Goal: Task Accomplishment & Management: Use online tool/utility

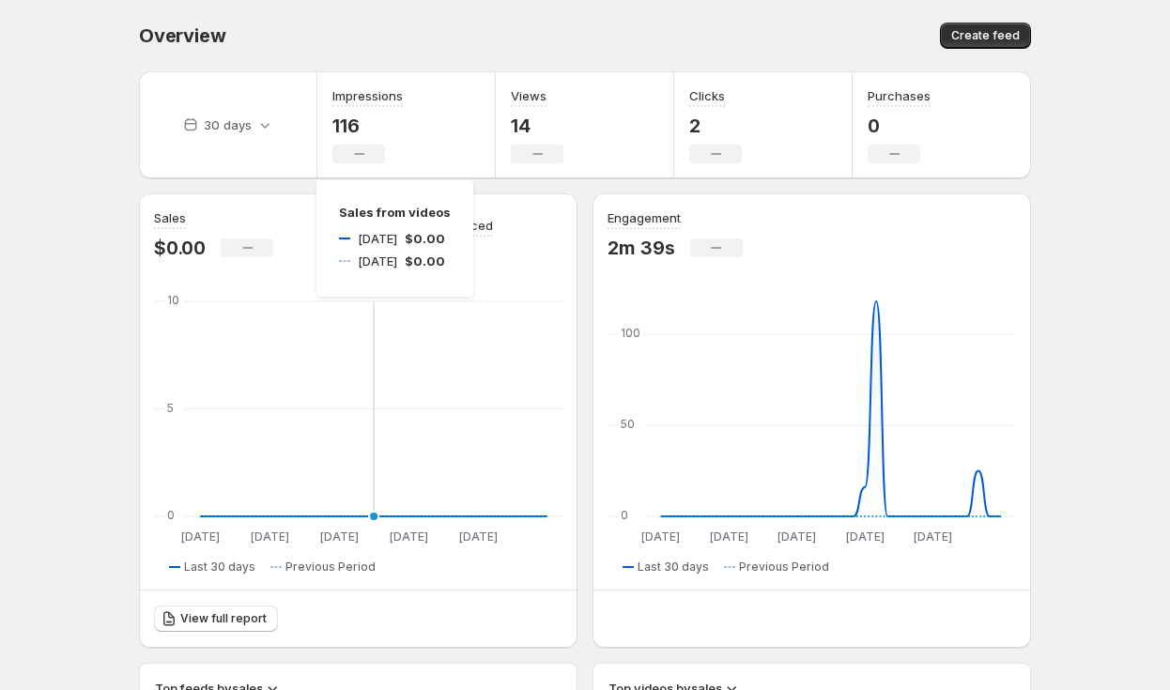
click at [369, 386] on icon "[DATE] [DATE] [DATE] [DATE] [DATE] [DATE] [DATE] Aug [DATE] Aug 0 5 10 [DATE] […" at bounding box center [358, 421] width 409 height 248
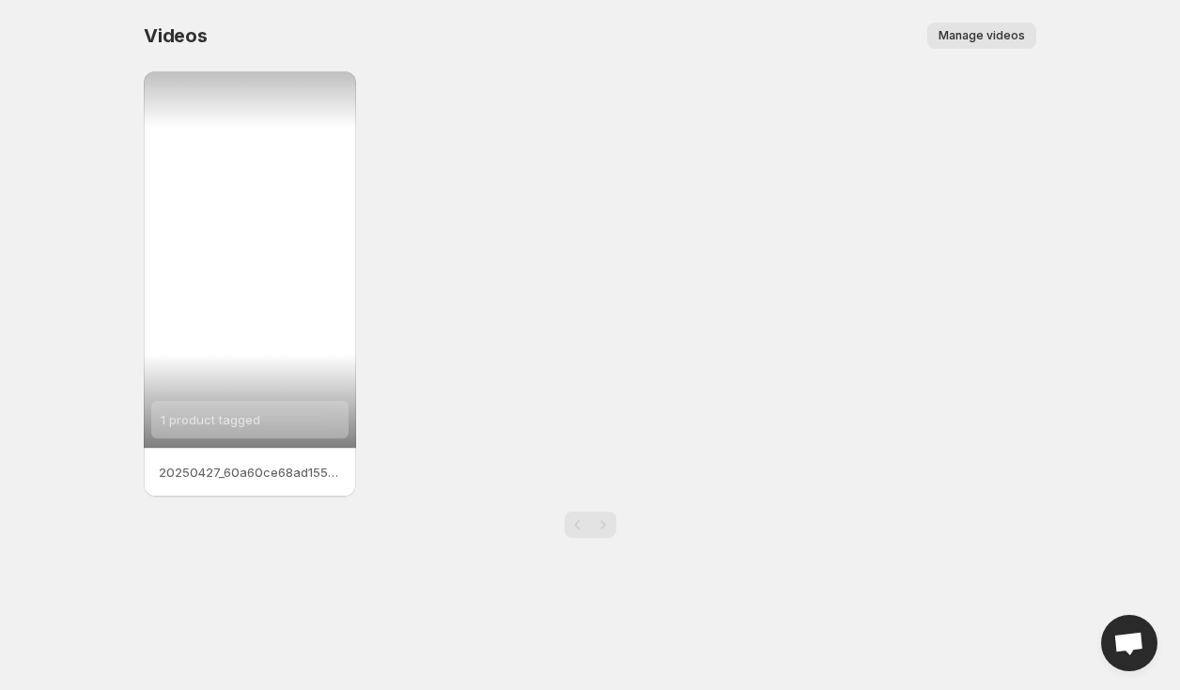
click at [282, 363] on div "1 product tagged" at bounding box center [250, 259] width 212 height 377
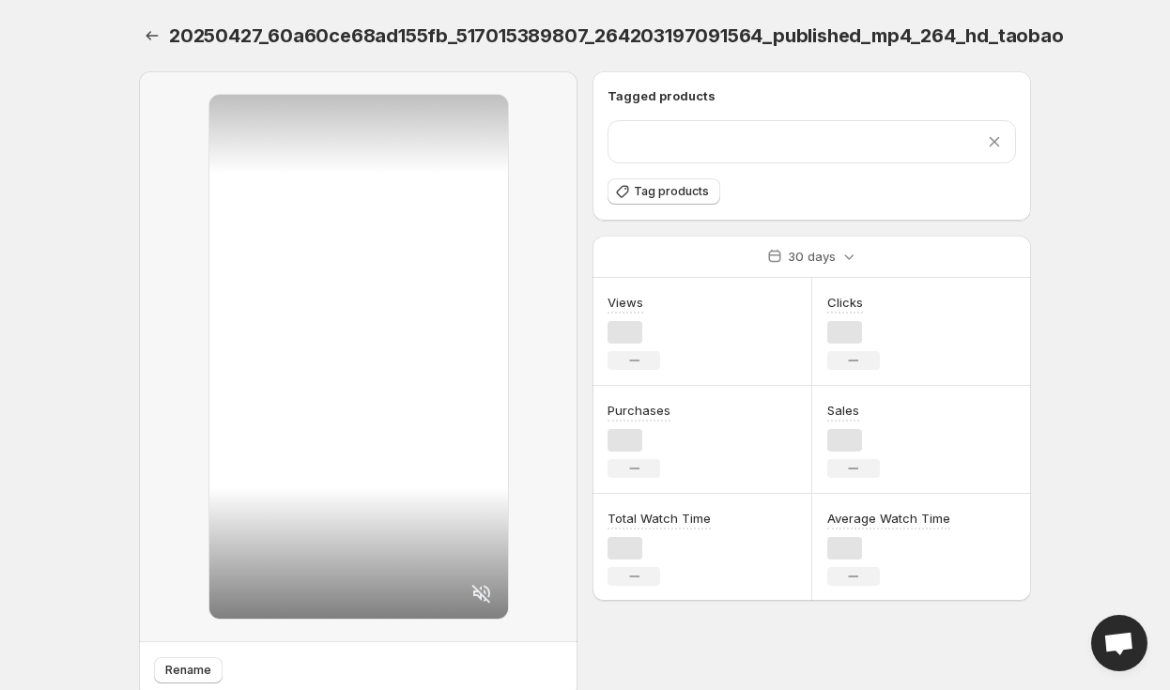
click at [271, 288] on div at bounding box center [358, 357] width 299 height 524
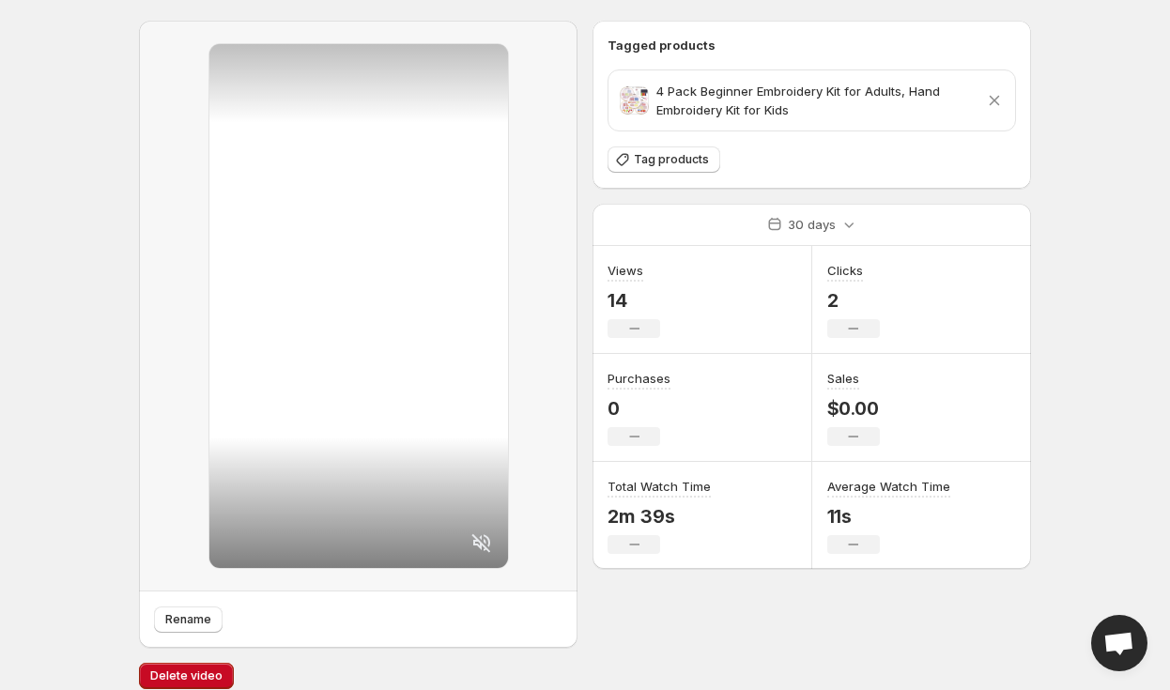
scroll to position [68, 0]
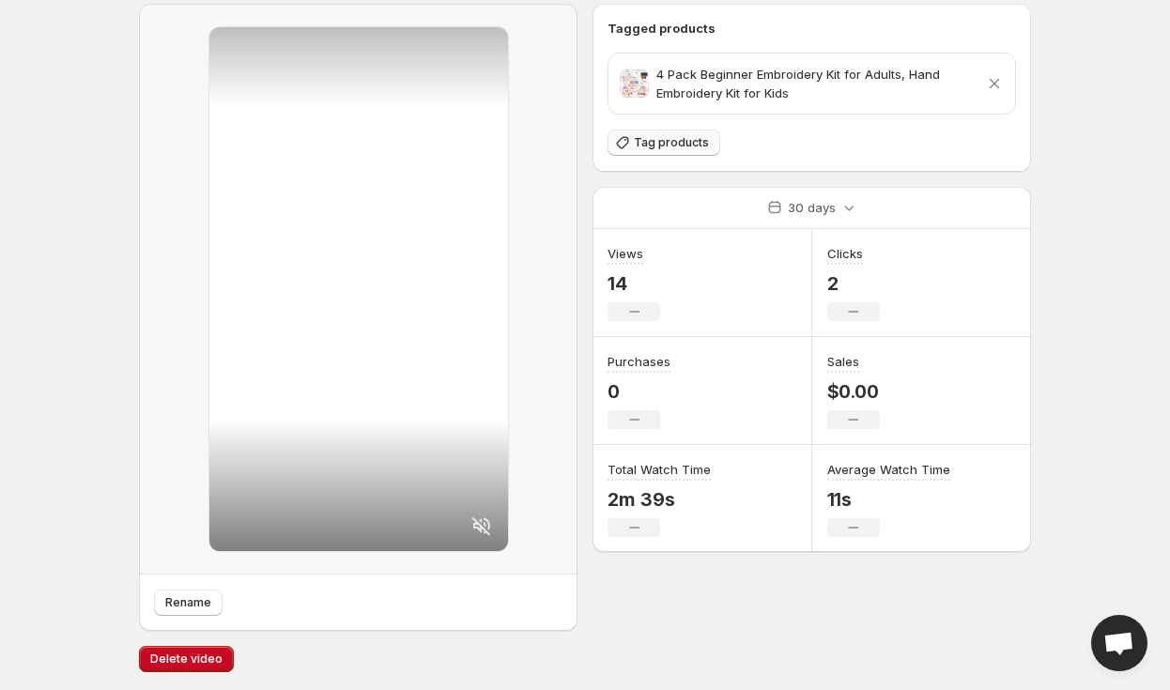
click at [658, 139] on span "Tag products" at bounding box center [671, 142] width 75 height 15
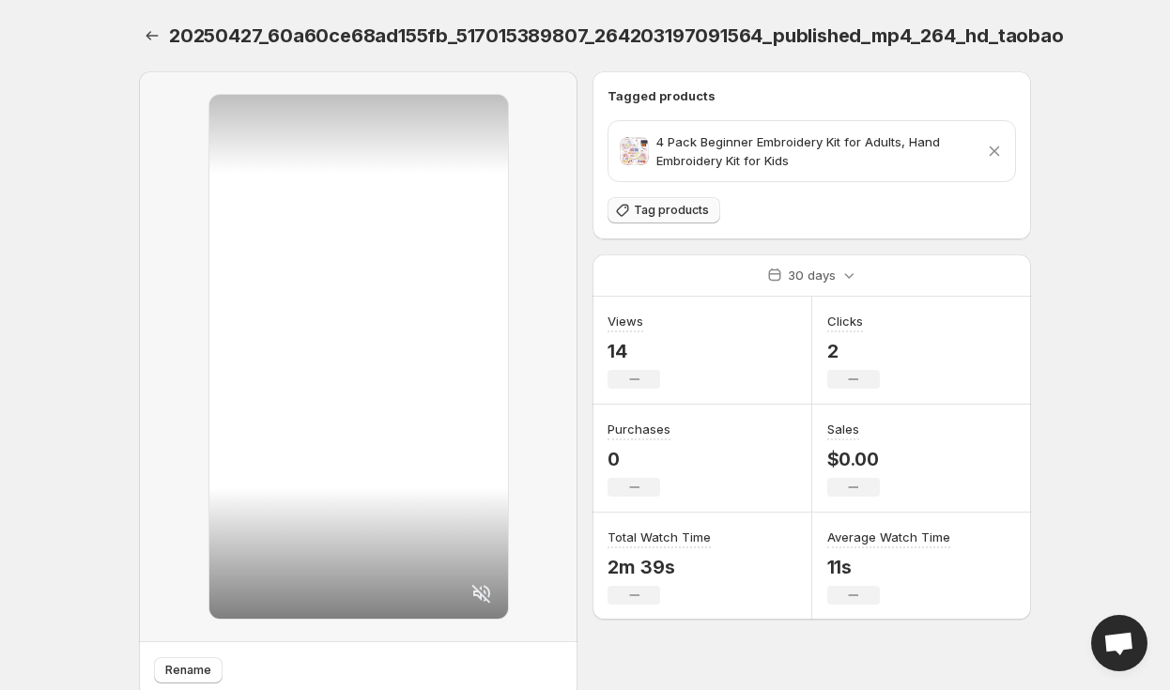
click at [651, 210] on span "Tag products" at bounding box center [671, 210] width 75 height 15
